Goal: Find specific page/section: Find specific page/section

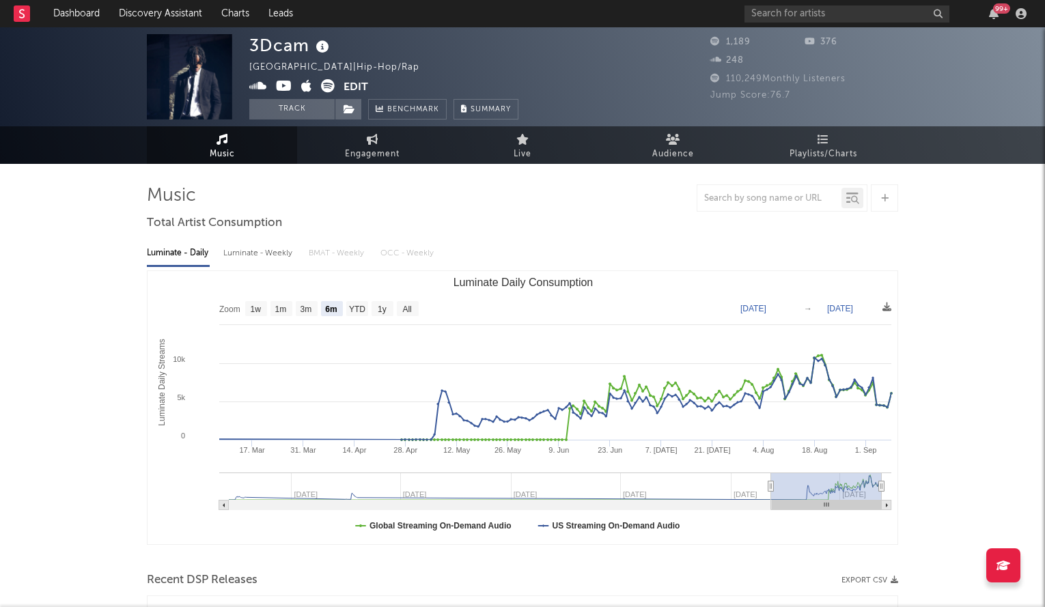
select select "6m"
click at [795, 22] on div "99 +" at bounding box center [887, 13] width 287 height 27
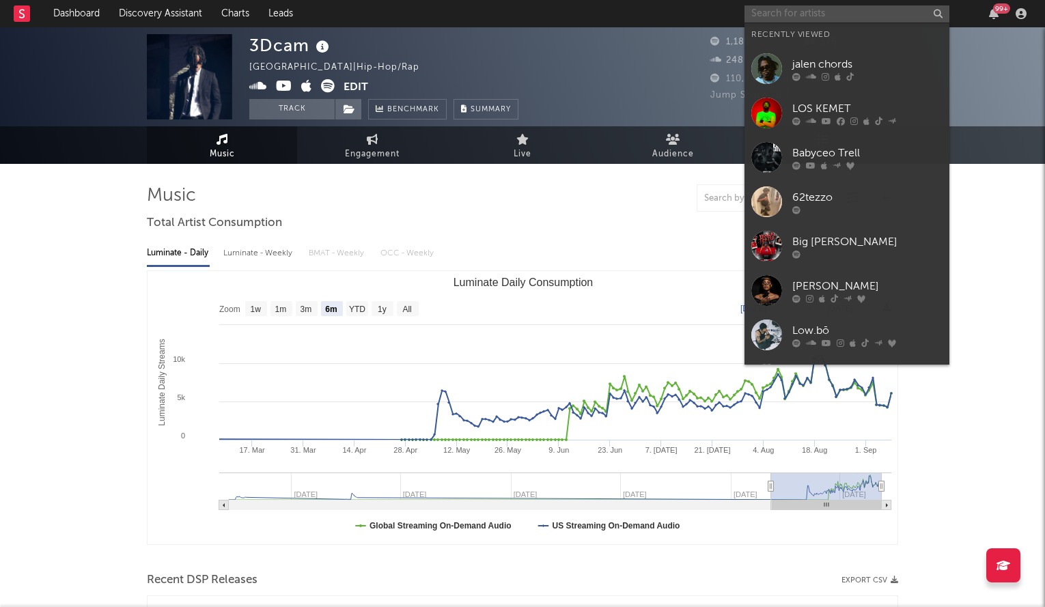
click at [795, 14] on input "text" at bounding box center [846, 13] width 205 height 17
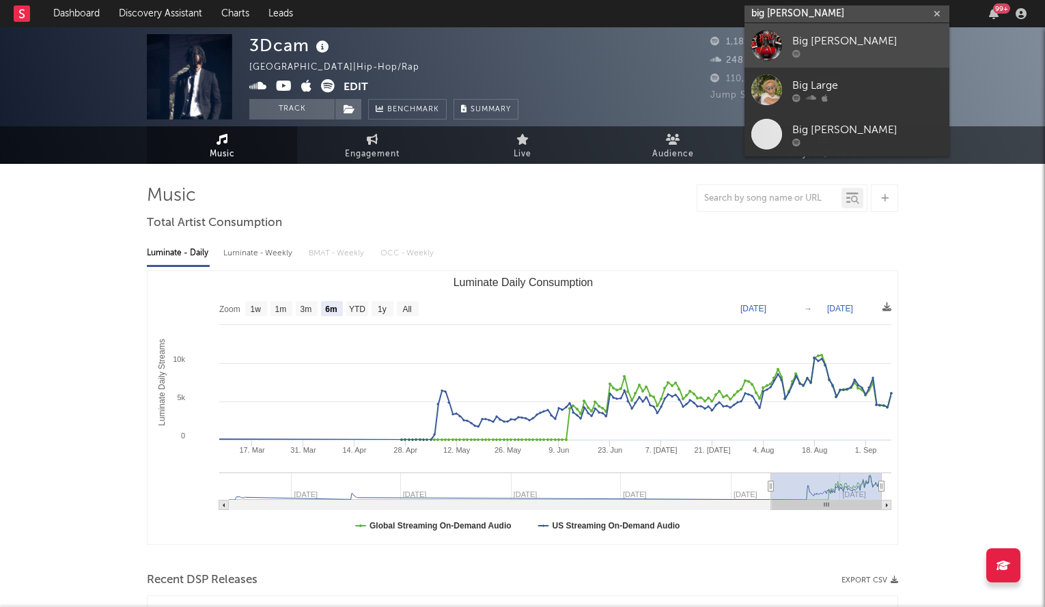
type input "big [PERSON_NAME]"
click at [806, 39] on div "Big [PERSON_NAME]" at bounding box center [867, 41] width 150 height 16
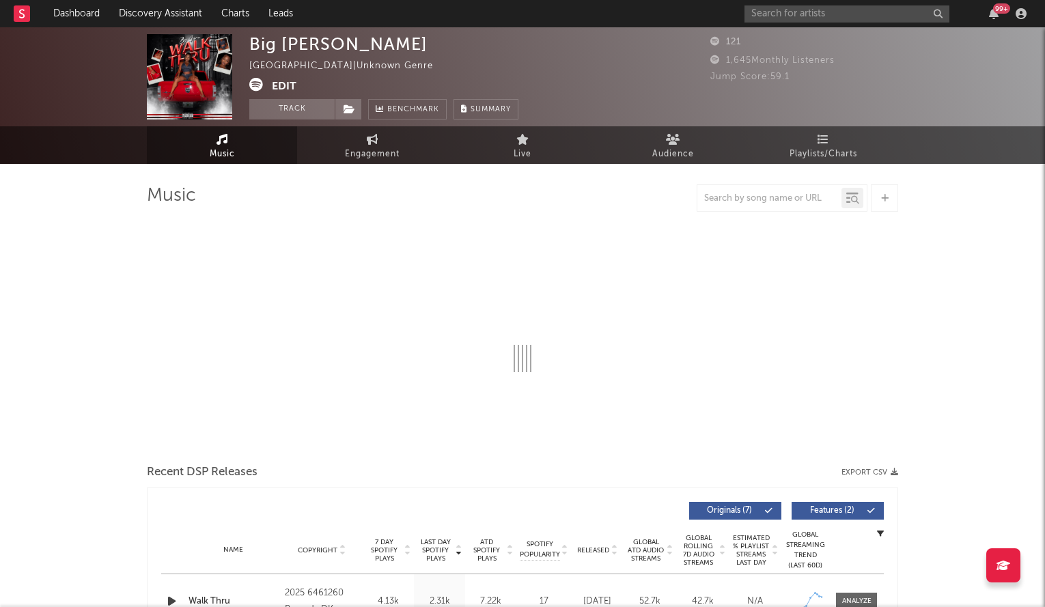
select select "6m"
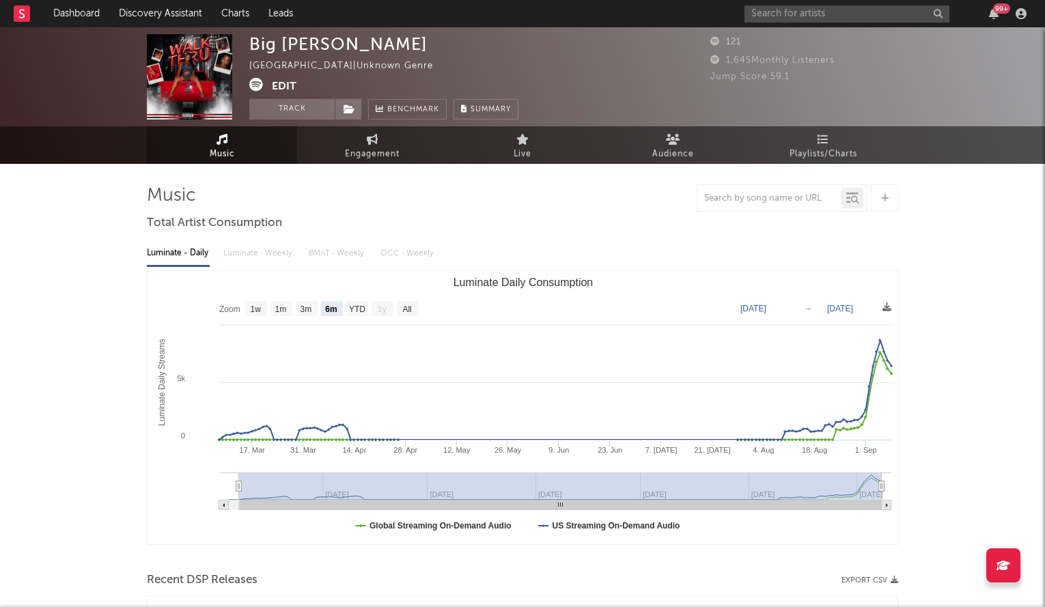
click at [262, 87] on icon at bounding box center [256, 85] width 14 height 14
